Goal: Task Accomplishment & Management: Use online tool/utility

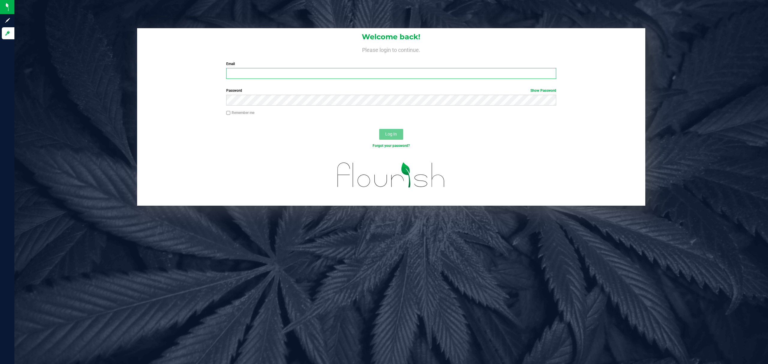
click at [261, 76] on input "Email" at bounding box center [391, 73] width 330 height 11
type input "[EMAIL_ADDRESS][DOMAIN_NAME]"
click at [379, 129] on button "Log In" at bounding box center [391, 134] width 24 height 11
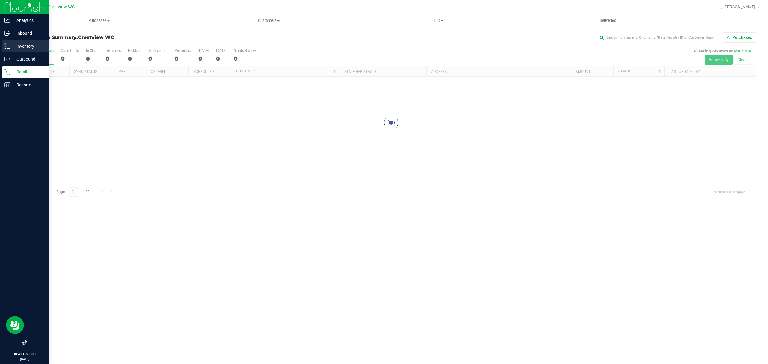
click at [18, 46] on p "Inventory" at bounding box center [28, 46] width 36 height 7
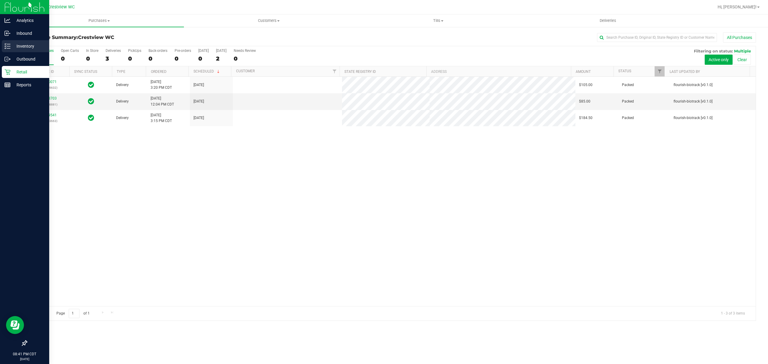
click at [18, 46] on p "Inventory" at bounding box center [28, 46] width 36 height 7
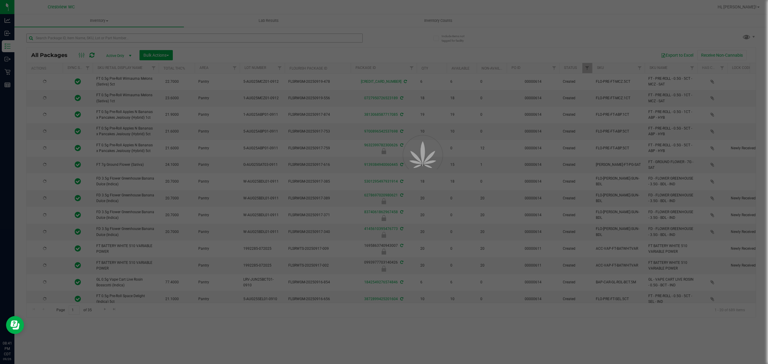
click at [90, 37] on div at bounding box center [384, 182] width 768 height 364
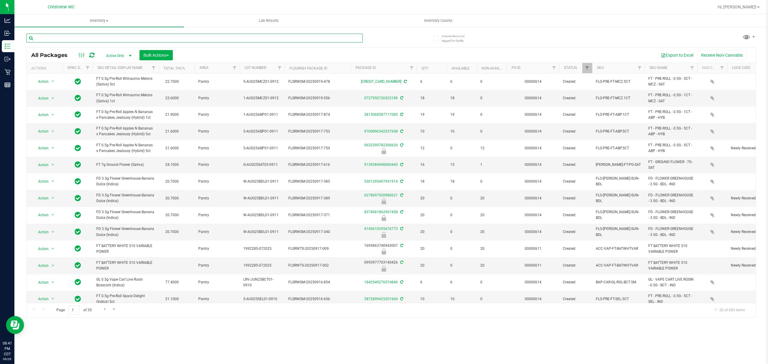
click at [81, 40] on input "text" at bounding box center [194, 38] width 336 height 9
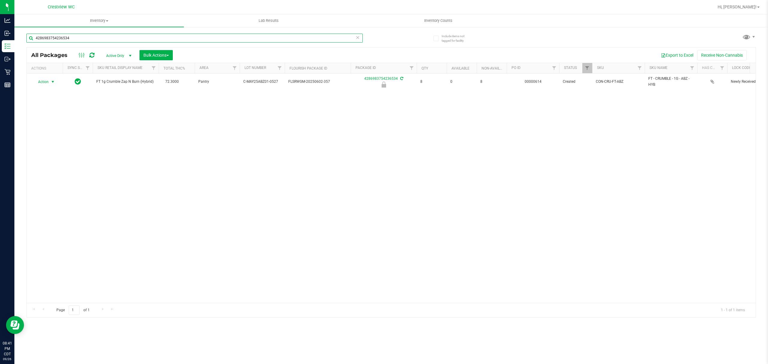
type input "4286983754236534"
click at [42, 82] on span "Action" at bounding box center [41, 82] width 16 height 8
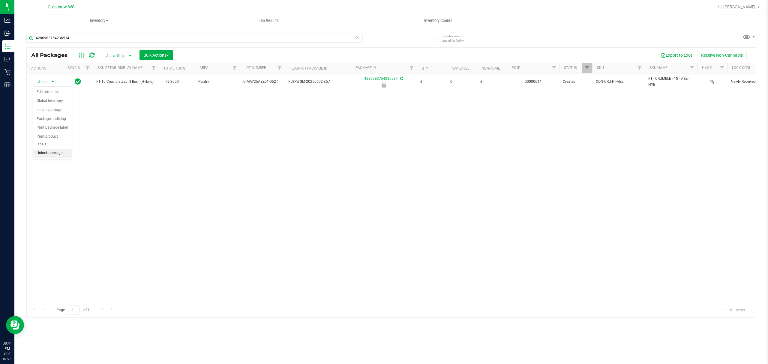
click at [58, 153] on li "Unlock package" at bounding box center [52, 153] width 39 height 9
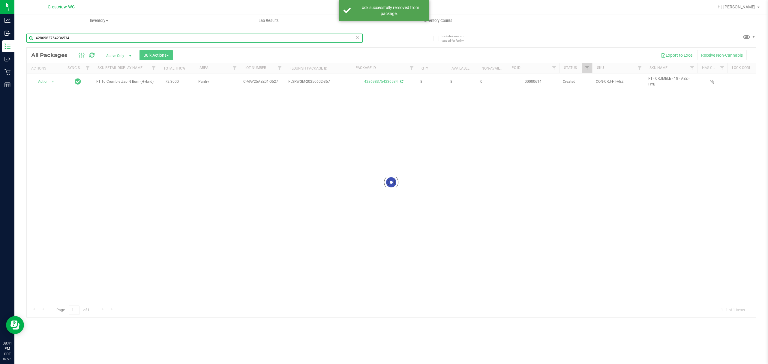
click at [82, 41] on input "4286983754236534" at bounding box center [194, 38] width 336 height 9
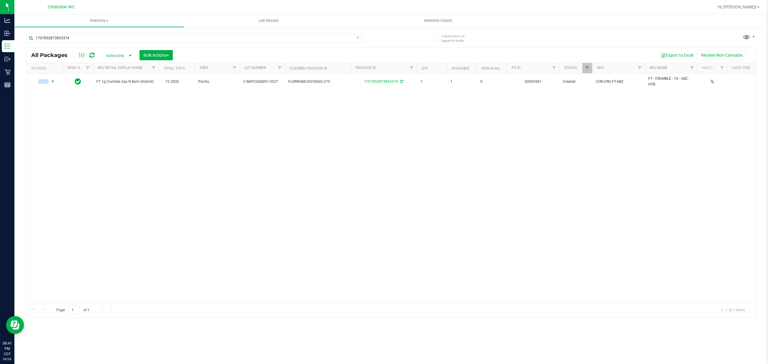
click at [41, 82] on span "Action" at bounding box center [41, 81] width 16 height 8
click at [69, 156] on li "Print package label" at bounding box center [56, 154] width 46 height 9
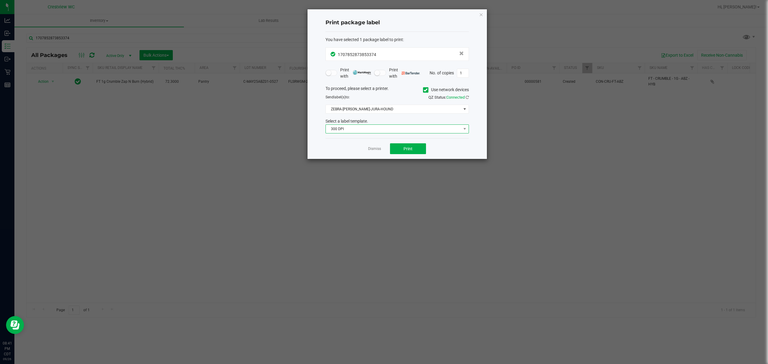
click at [395, 131] on span "300 DPI" at bounding box center [393, 129] width 135 height 8
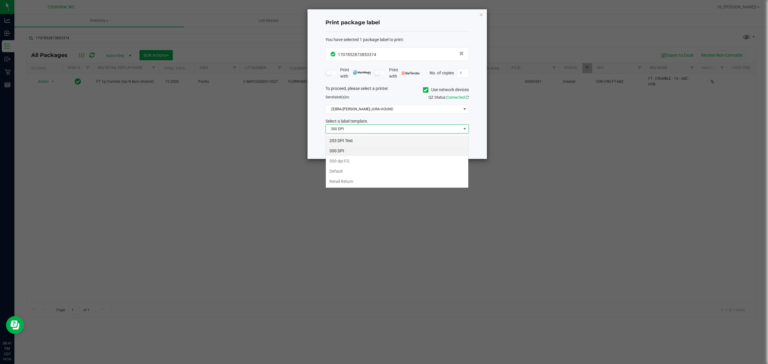
scroll to position [9, 143]
click at [379, 142] on li "203 DPI Test" at bounding box center [397, 141] width 142 height 10
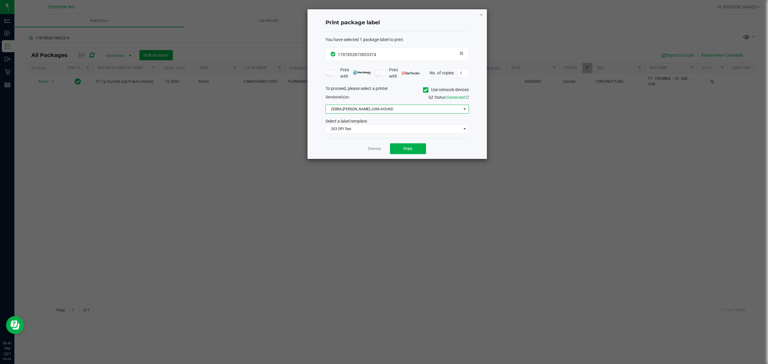
click at [388, 113] on span "ZEBRA-[PERSON_NAME]-JURA-HOUND" at bounding box center [393, 109] width 135 height 8
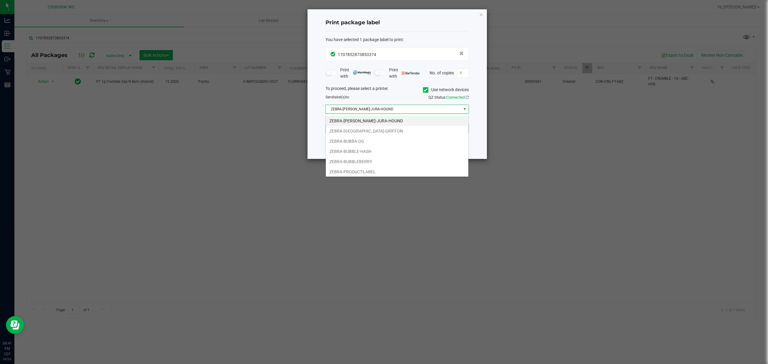
drag, startPoint x: 388, startPoint y: 129, endPoint x: 396, endPoint y: 127, distance: 8.5
click at [389, 129] on li "ZEBRA-[GEOGRAPHIC_DATA]-GRIFFON" at bounding box center [397, 131] width 142 height 10
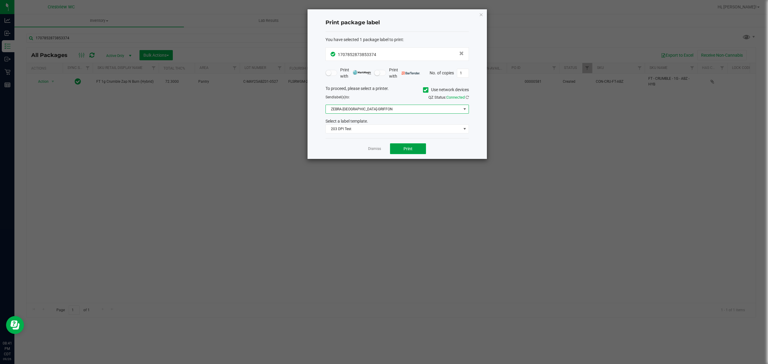
click at [407, 147] on span "Print" at bounding box center [407, 148] width 9 height 5
click at [377, 150] on link "Dismiss" at bounding box center [374, 148] width 13 height 5
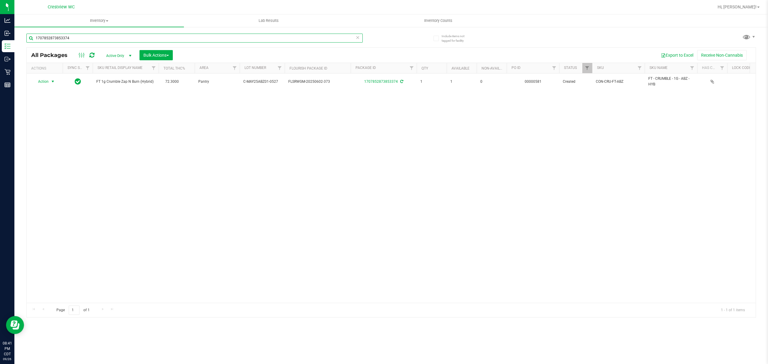
click at [125, 40] on input "1707852873853374" at bounding box center [194, 38] width 336 height 9
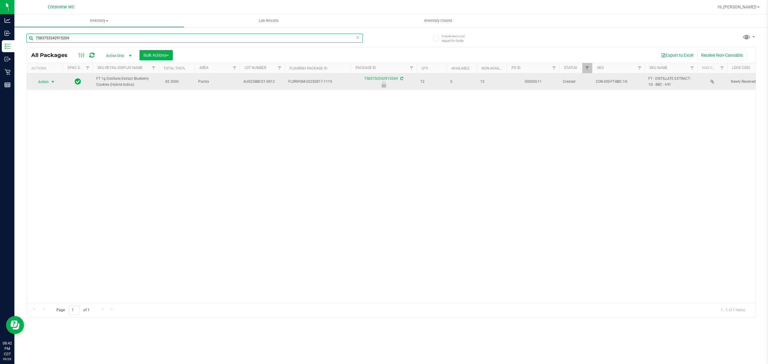
type input "7583753242915269"
click at [42, 82] on span "Action" at bounding box center [41, 82] width 16 height 8
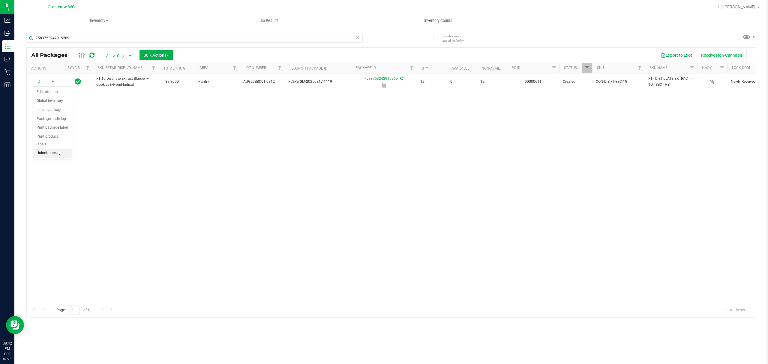
click at [64, 157] on li "Unlock package" at bounding box center [52, 153] width 39 height 9
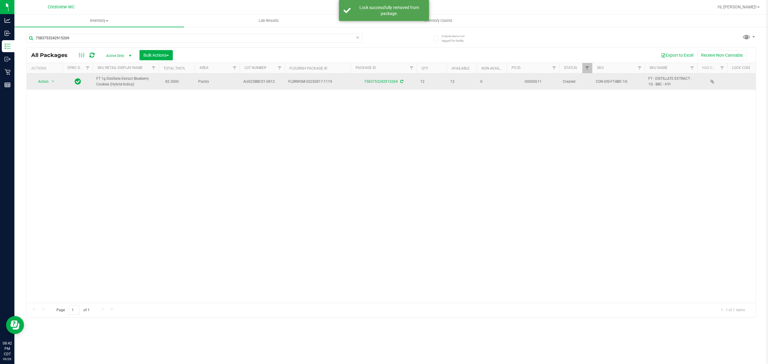
click at [49, 88] on td "Action Action Adjust qty Create package Edit attributes Global inventory Locate…" at bounding box center [45, 81] width 36 height 16
click at [51, 82] on span "select" at bounding box center [52, 81] width 5 height 5
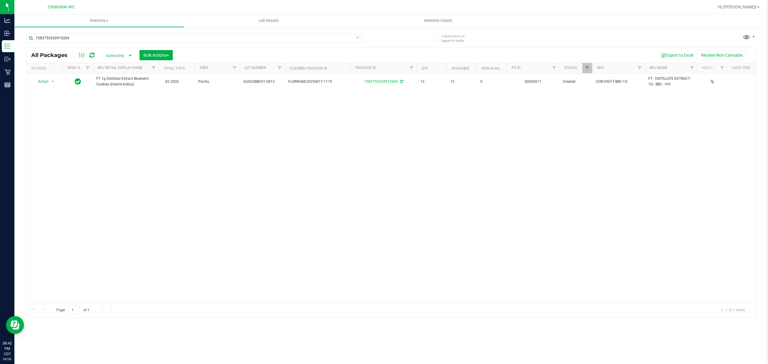
drag, startPoint x: 109, startPoint y: 163, endPoint x: 92, endPoint y: 158, distance: 17.5
click at [109, 163] on div "Action Action Adjust qty Create package Edit attributes Global inventory Locate…" at bounding box center [391, 187] width 729 height 229
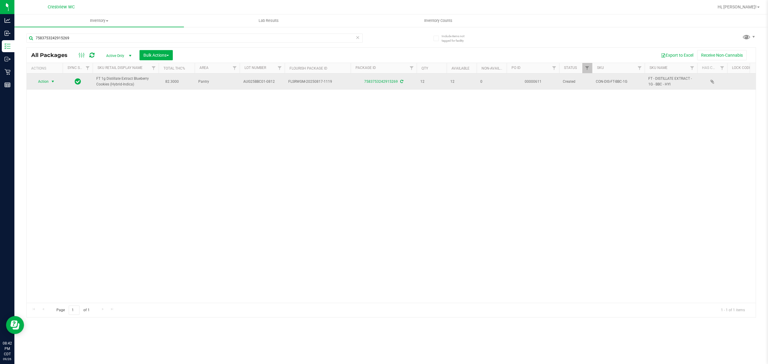
click at [52, 83] on span "select" at bounding box center [52, 81] width 5 height 5
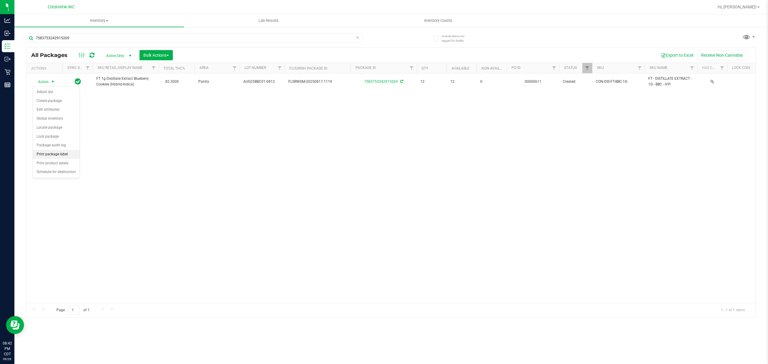
click at [63, 156] on li "Print package label" at bounding box center [56, 154] width 46 height 9
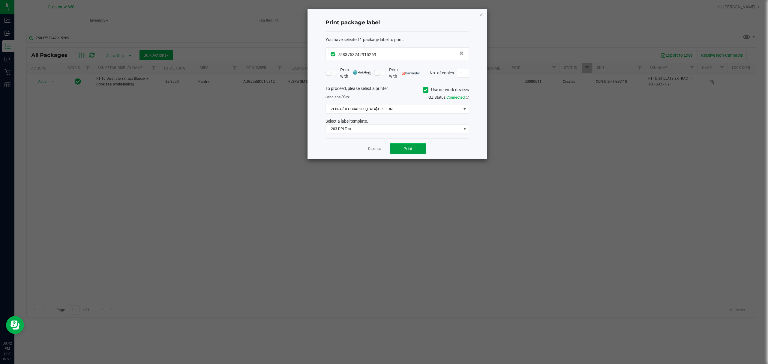
click at [405, 148] on span "Print" at bounding box center [407, 148] width 9 height 5
click at [373, 149] on link "Dismiss" at bounding box center [374, 148] width 13 height 5
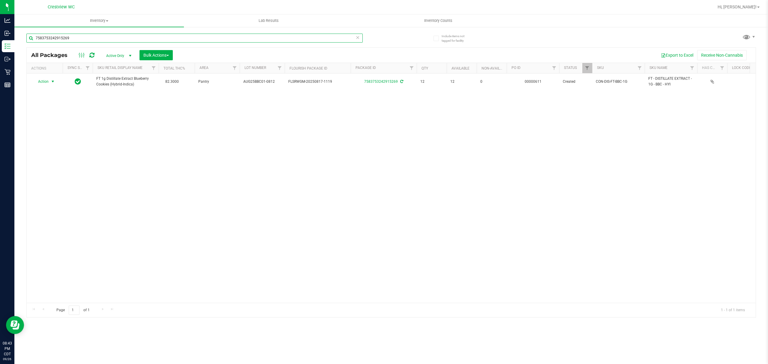
click at [245, 41] on input "7583753242915269" at bounding box center [194, 38] width 336 height 9
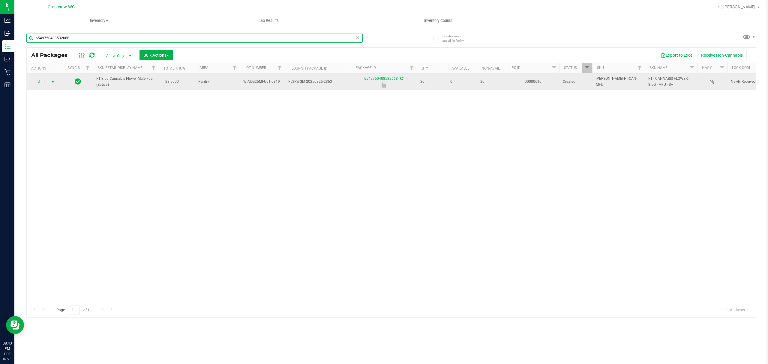
type input "6549750408532668"
click at [46, 82] on span "Action" at bounding box center [41, 82] width 16 height 8
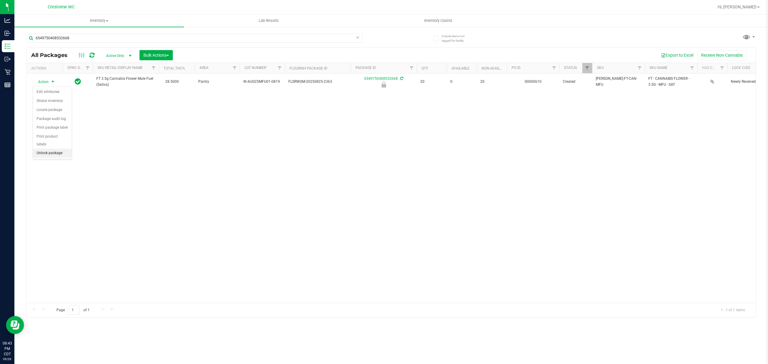
click at [56, 156] on li "Unlock package" at bounding box center [52, 153] width 39 height 9
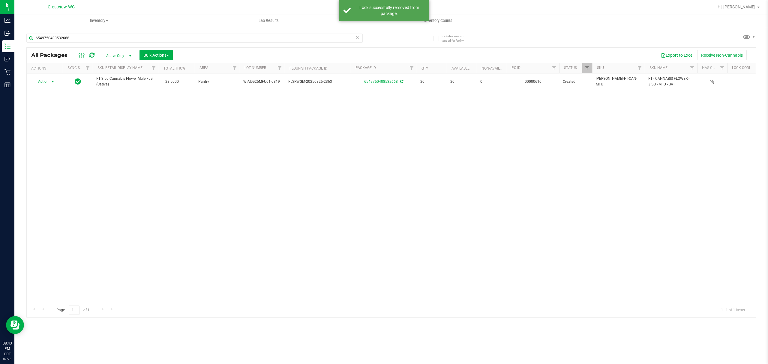
click at [43, 81] on span "Action" at bounding box center [41, 81] width 16 height 8
click at [67, 156] on li "Print package label" at bounding box center [56, 154] width 46 height 9
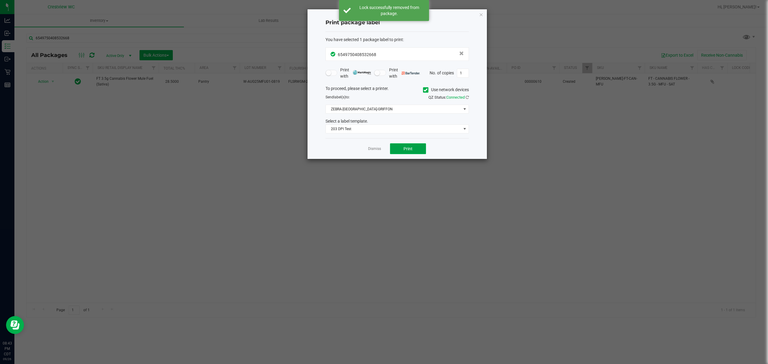
click at [412, 153] on button "Print" at bounding box center [408, 148] width 36 height 11
click at [379, 148] on link "Dismiss" at bounding box center [374, 148] width 13 height 5
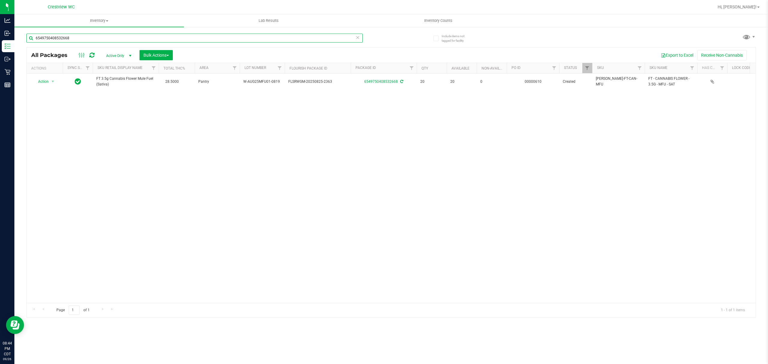
click at [181, 34] on input "6549750408532668" at bounding box center [194, 38] width 336 height 9
type input "1125744391308822"
click at [47, 79] on div at bounding box center [391, 183] width 729 height 270
click at [47, 82] on div "Action Action Edit attributes Global inventory Locate package Package audit log…" at bounding box center [44, 82] width 29 height 8
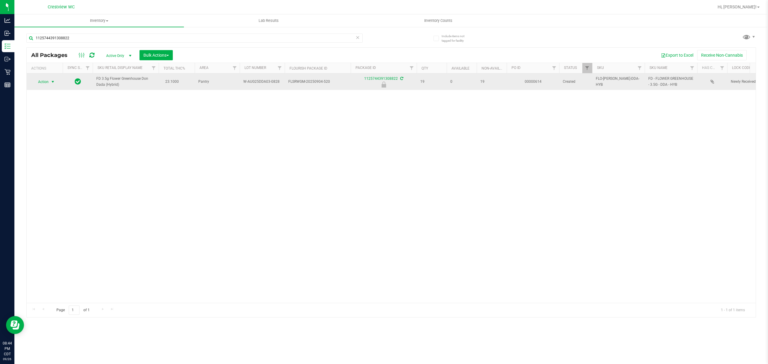
click at [47, 83] on span "Action" at bounding box center [41, 82] width 16 height 8
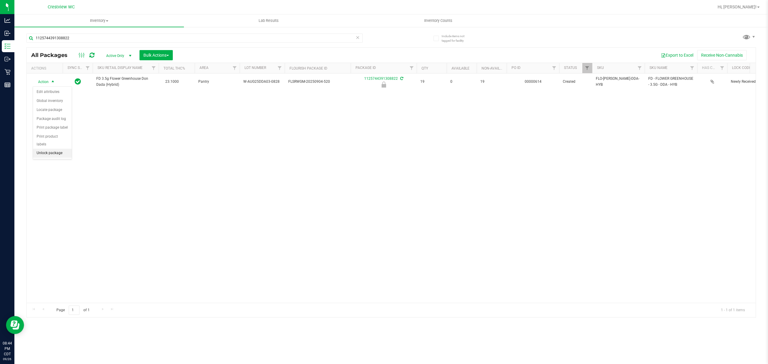
click at [56, 153] on li "Unlock package" at bounding box center [52, 153] width 39 height 9
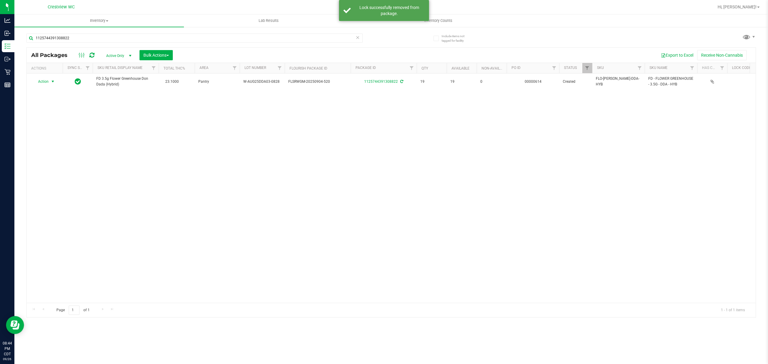
click at [47, 81] on span "Action" at bounding box center [41, 81] width 16 height 8
click at [70, 157] on li "Print package label" at bounding box center [56, 154] width 46 height 9
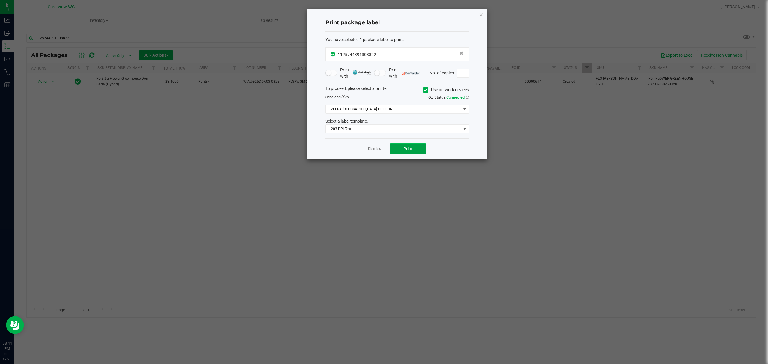
click at [400, 146] on button "Print" at bounding box center [408, 148] width 36 height 11
click at [378, 150] on link "Dismiss" at bounding box center [374, 148] width 13 height 5
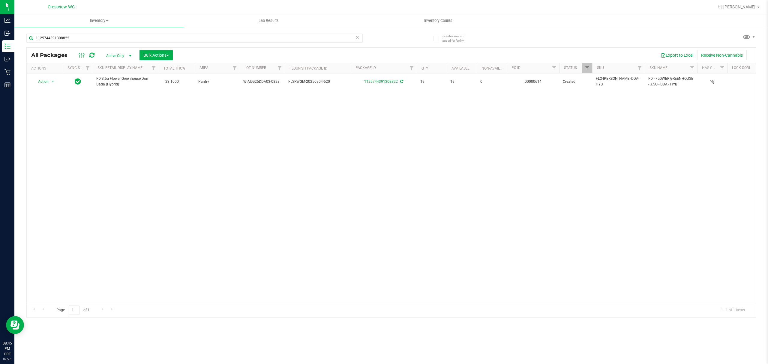
click at [153, 30] on div "1125744391308822" at bounding box center [208, 37] width 365 height 19
click at [149, 37] on input "1125744391308822" at bounding box center [194, 38] width 336 height 9
type input "1646983380150964"
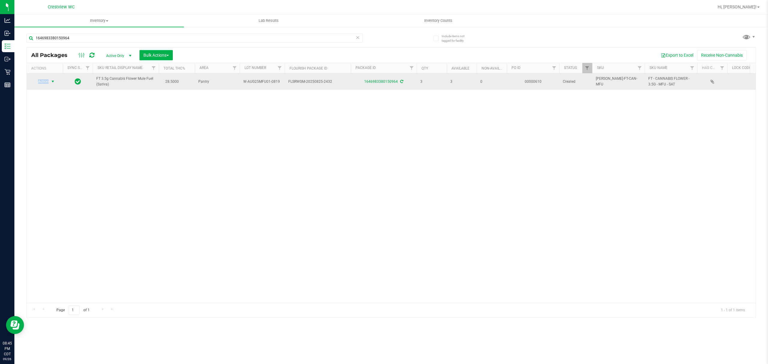
click at [44, 82] on span "Action" at bounding box center [41, 81] width 16 height 8
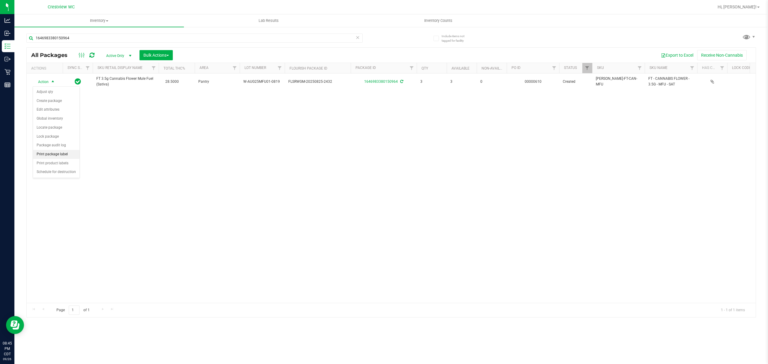
click at [61, 157] on li "Print package label" at bounding box center [56, 154] width 46 height 9
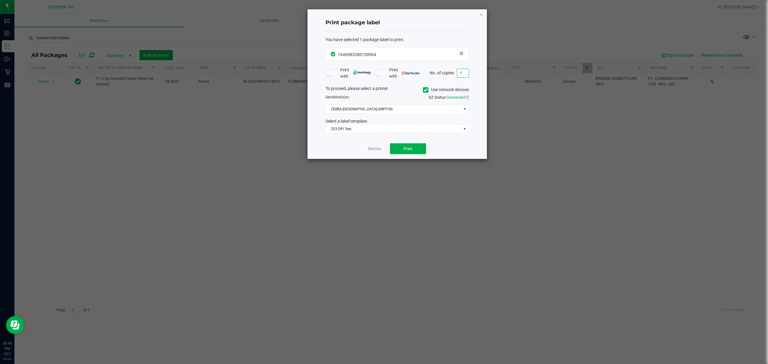
click at [462, 73] on input "1" at bounding box center [462, 73] width 11 height 8
type input "2"
click at [410, 148] on span "Print" at bounding box center [407, 148] width 9 height 5
click at [377, 149] on link "Dismiss" at bounding box center [374, 148] width 13 height 5
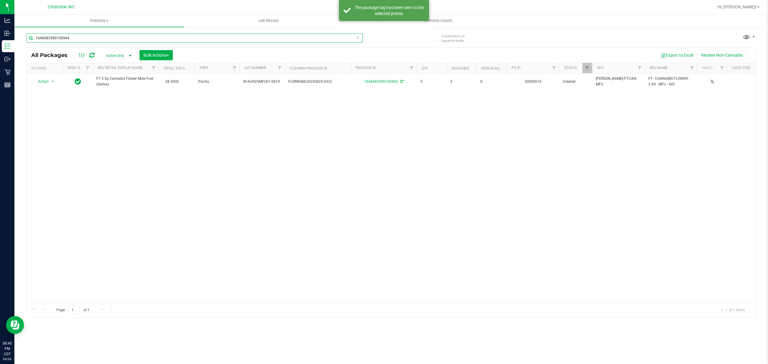
click at [122, 34] on input "1646983380150964" at bounding box center [194, 38] width 336 height 9
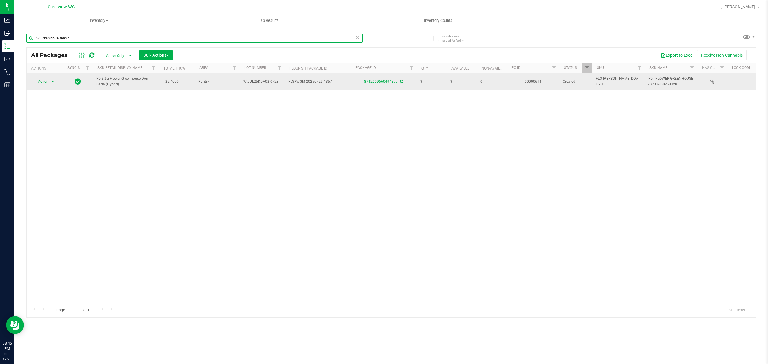
type input "8712609660494897"
click at [43, 81] on span "Action" at bounding box center [41, 81] width 16 height 8
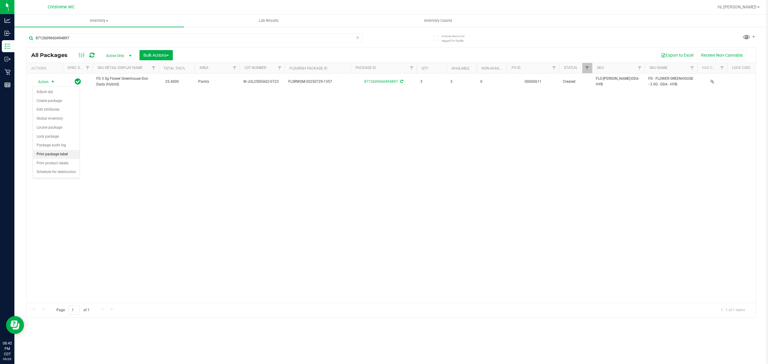
click at [55, 157] on li "Print package label" at bounding box center [56, 154] width 46 height 9
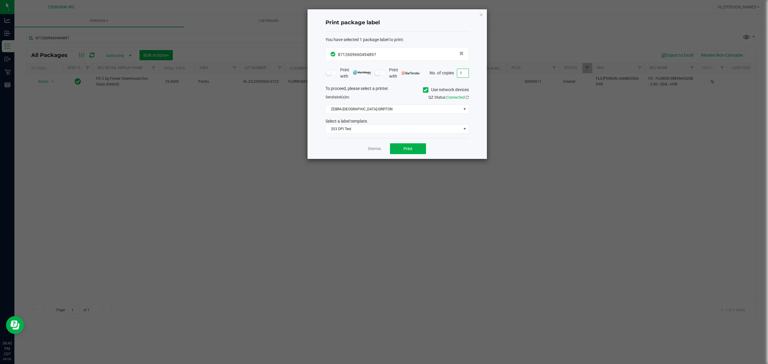
click at [461, 72] on input "1" at bounding box center [462, 73] width 11 height 8
type input "3"
click at [411, 148] on span "Print" at bounding box center [407, 148] width 9 height 5
click at [373, 151] on link "Dismiss" at bounding box center [374, 148] width 13 height 5
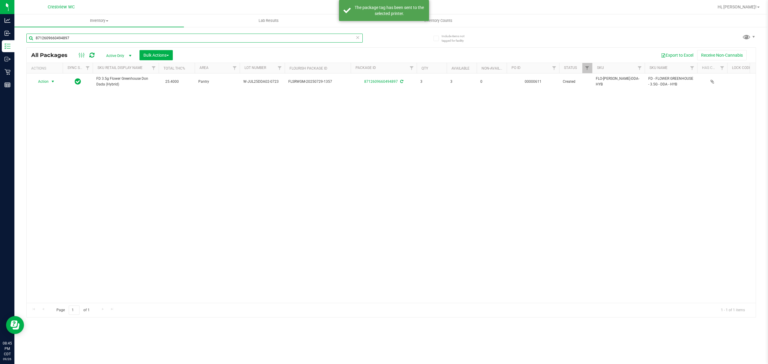
click at [85, 38] on input "8712609660494897" at bounding box center [194, 38] width 336 height 9
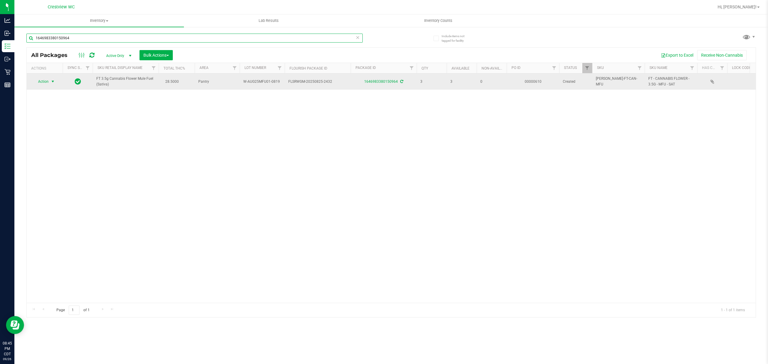
type input "1646983380150964"
click at [42, 82] on span "Action" at bounding box center [41, 81] width 16 height 8
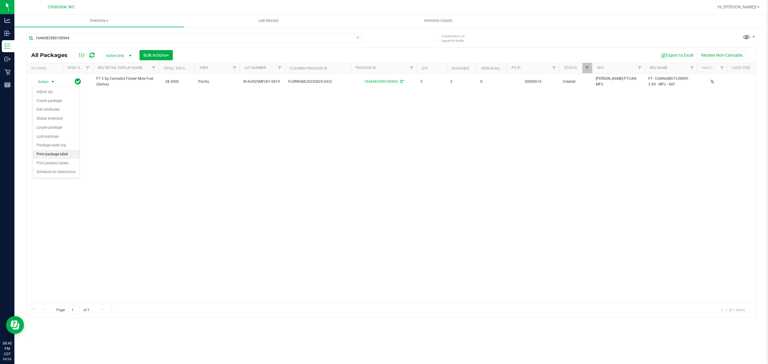
drag, startPoint x: 65, startPoint y: 158, endPoint x: 73, endPoint y: 152, distance: 9.8
click at [65, 158] on li "Print package label" at bounding box center [56, 154] width 46 height 9
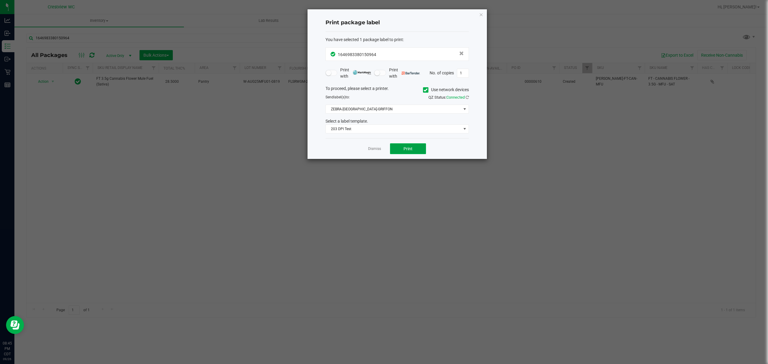
click at [410, 147] on span "Print" at bounding box center [407, 148] width 9 height 5
click at [381, 150] on div "Dismiss Print" at bounding box center [396, 148] width 143 height 21
click at [374, 149] on link "Dismiss" at bounding box center [374, 148] width 13 height 5
